Goal: Information Seeking & Learning: Learn about a topic

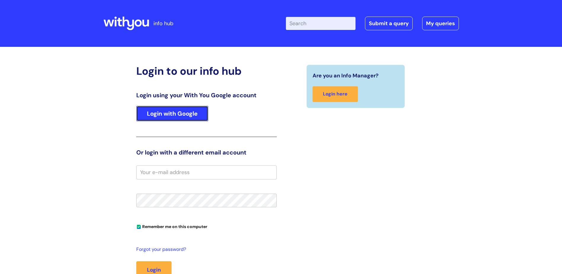
click at [185, 114] on link "Login with Google" at bounding box center [172, 113] width 72 height 15
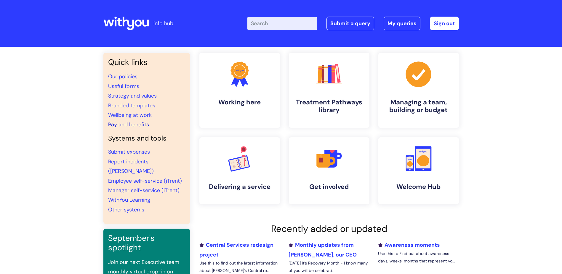
click at [130, 125] on link "Pay and benefits" at bounding box center [128, 124] width 41 height 7
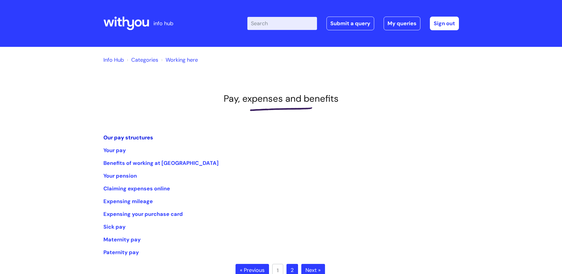
click at [126, 136] on link "Our pay structures" at bounding box center [128, 137] width 50 height 7
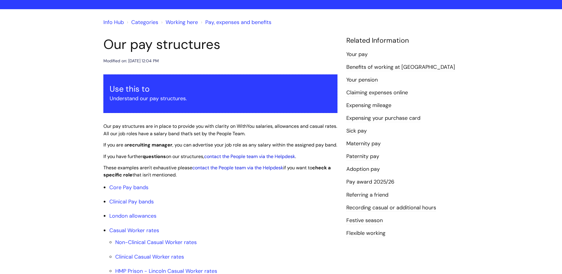
scroll to position [89, 0]
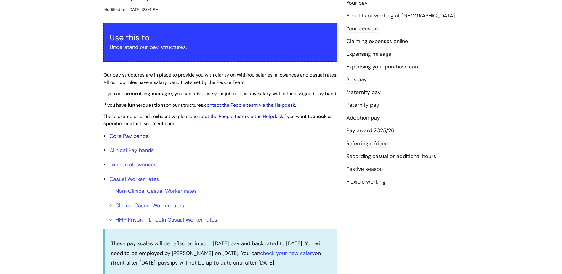
click at [129, 140] on link "Core Pay bands" at bounding box center [128, 136] width 39 height 7
click at [127, 140] on link "Core Pay bands" at bounding box center [128, 136] width 39 height 7
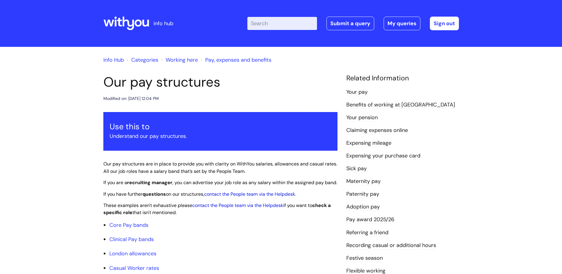
click at [275, 24] on input "Enter your search term here..." at bounding box center [283, 23] width 70 height 13
click at [260, 19] on input "Enter your search term here..." at bounding box center [283, 23] width 70 height 13
click at [265, 28] on input "Enter your search term here..." at bounding box center [283, 23] width 70 height 13
type input "training"
click button "Search" at bounding box center [0, 0] width 0 height 0
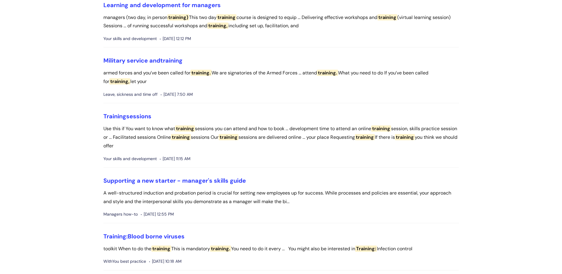
scroll to position [148, 0]
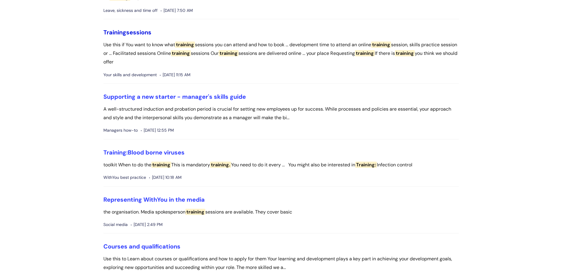
click at [135, 31] on link "Training sessions" at bounding box center [127, 32] width 48 height 8
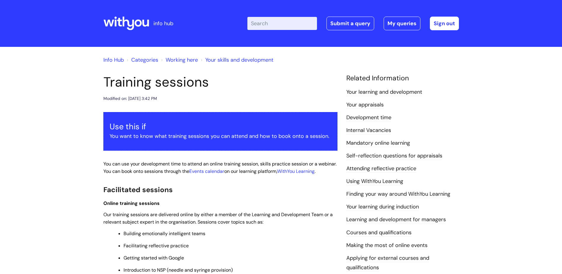
click at [273, 22] on input "Enter your search term here..." at bounding box center [283, 23] width 70 height 13
click at [134, 29] on icon at bounding box center [126, 23] width 46 height 14
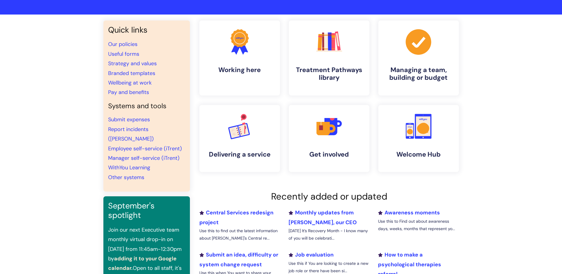
scroll to position [22, 0]
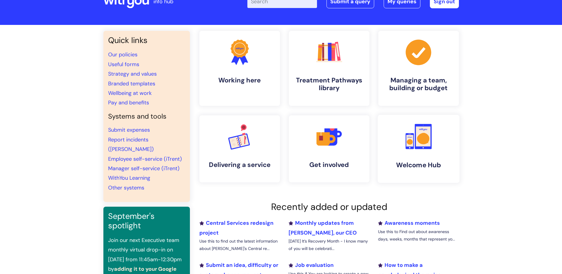
click at [418, 155] on link ".cls-1{fill:#f89b22;}.cls-1,.cls-2,.cls-3{stroke-width:0px;}.cls-2{fill:#2d3cff…" at bounding box center [419, 149] width 82 height 68
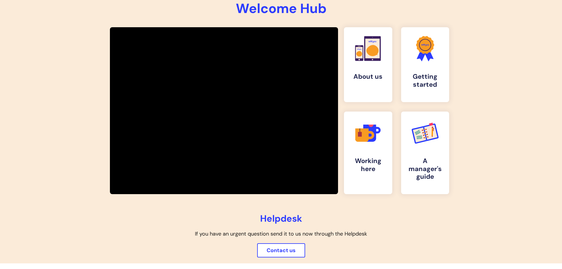
scroll to position [89, 0]
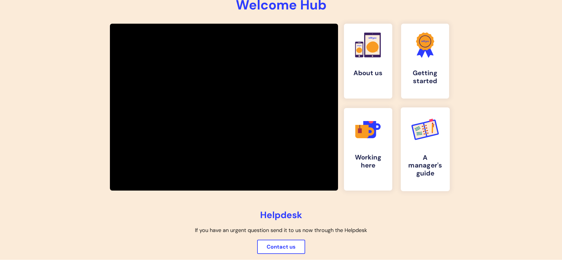
click at [423, 159] on h4 "A manager's guide" at bounding box center [425, 166] width 39 height 24
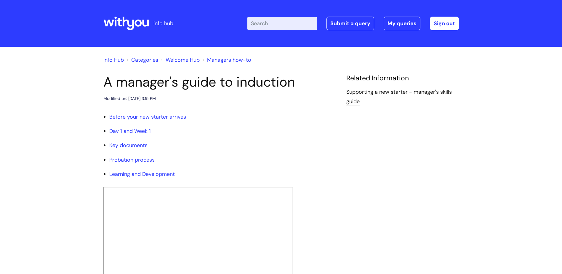
click at [116, 16] on div at bounding box center [126, 23] width 46 height 23
click at [146, 17] on icon at bounding box center [126, 23] width 46 height 14
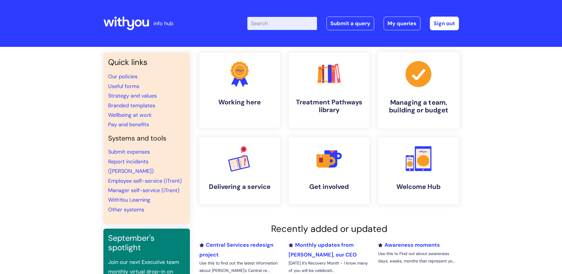
click at [409, 77] on icon at bounding box center [419, 74] width 26 height 26
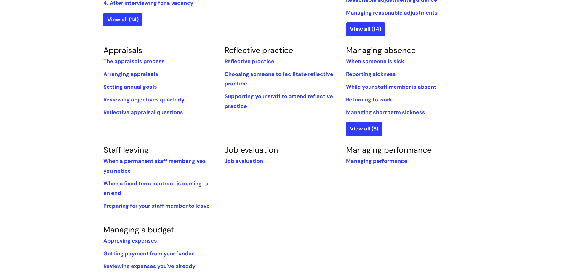
scroll to position [208, 0]
